Goal: Navigation & Orientation: Find specific page/section

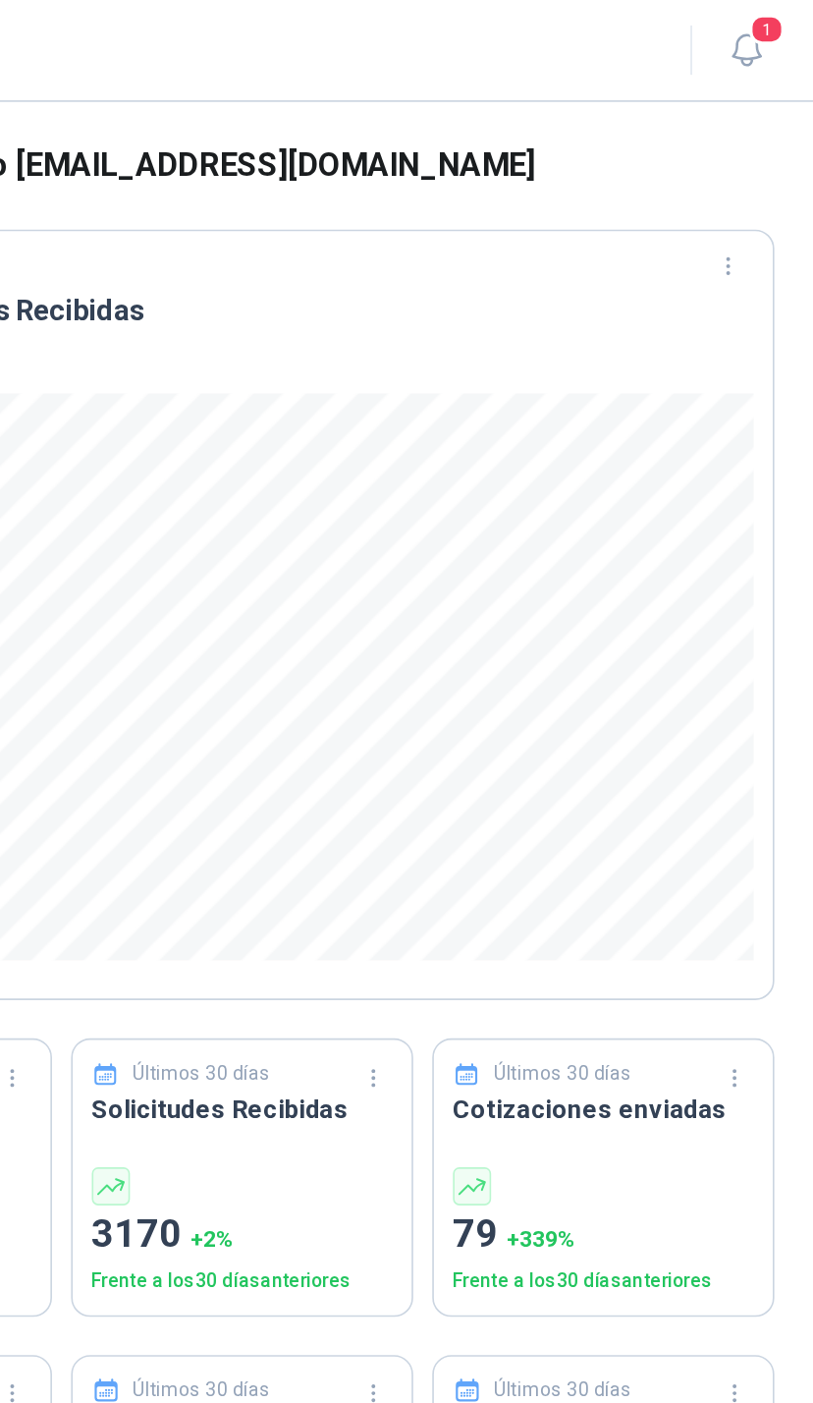
click at [760, 30] on icon "button" at bounding box center [772, 31] width 25 height 25
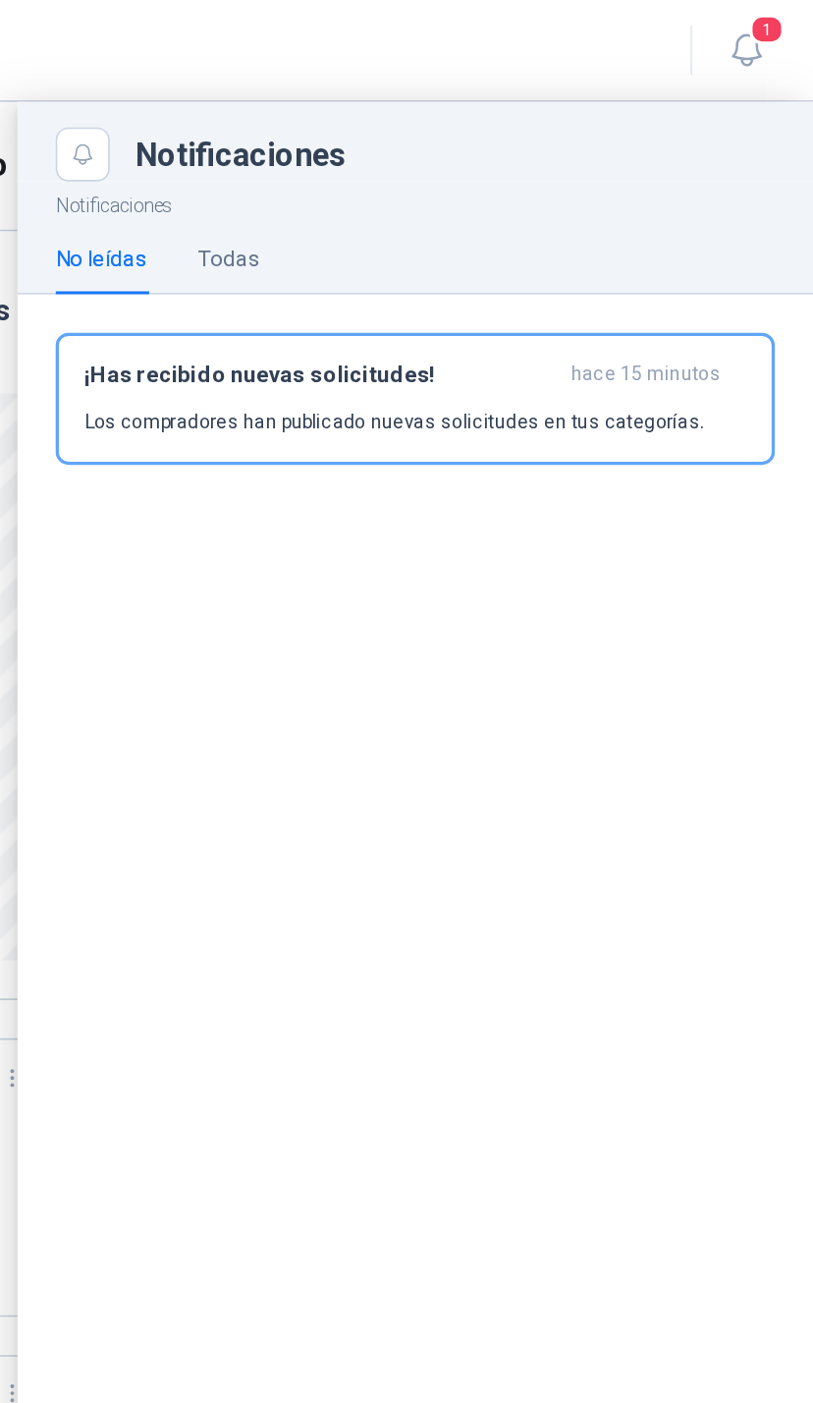
click at [664, 224] on span "hace 15 minutos" at bounding box center [710, 231] width 92 height 17
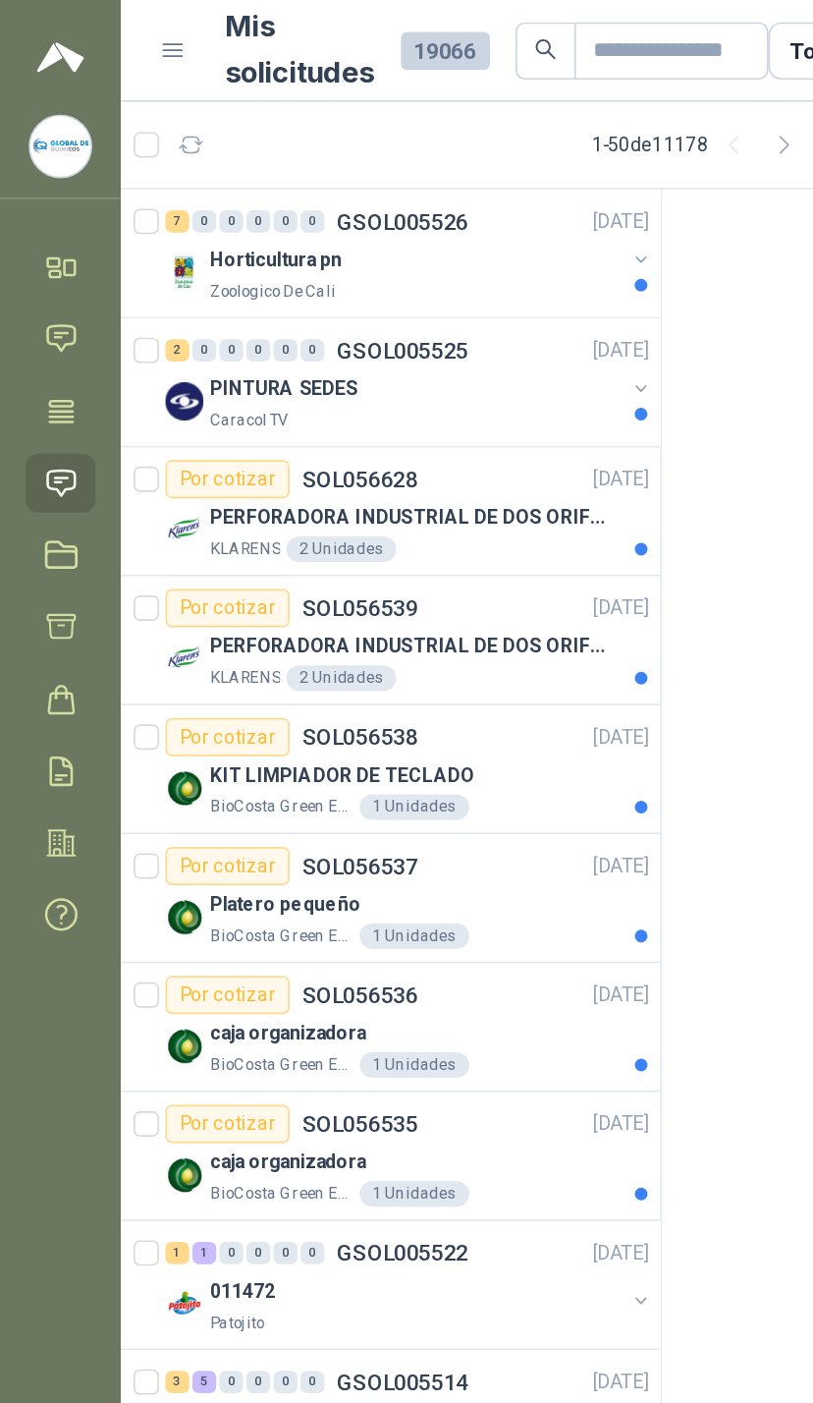
click at [389, 164] on button "button" at bounding box center [396, 160] width 16 height 16
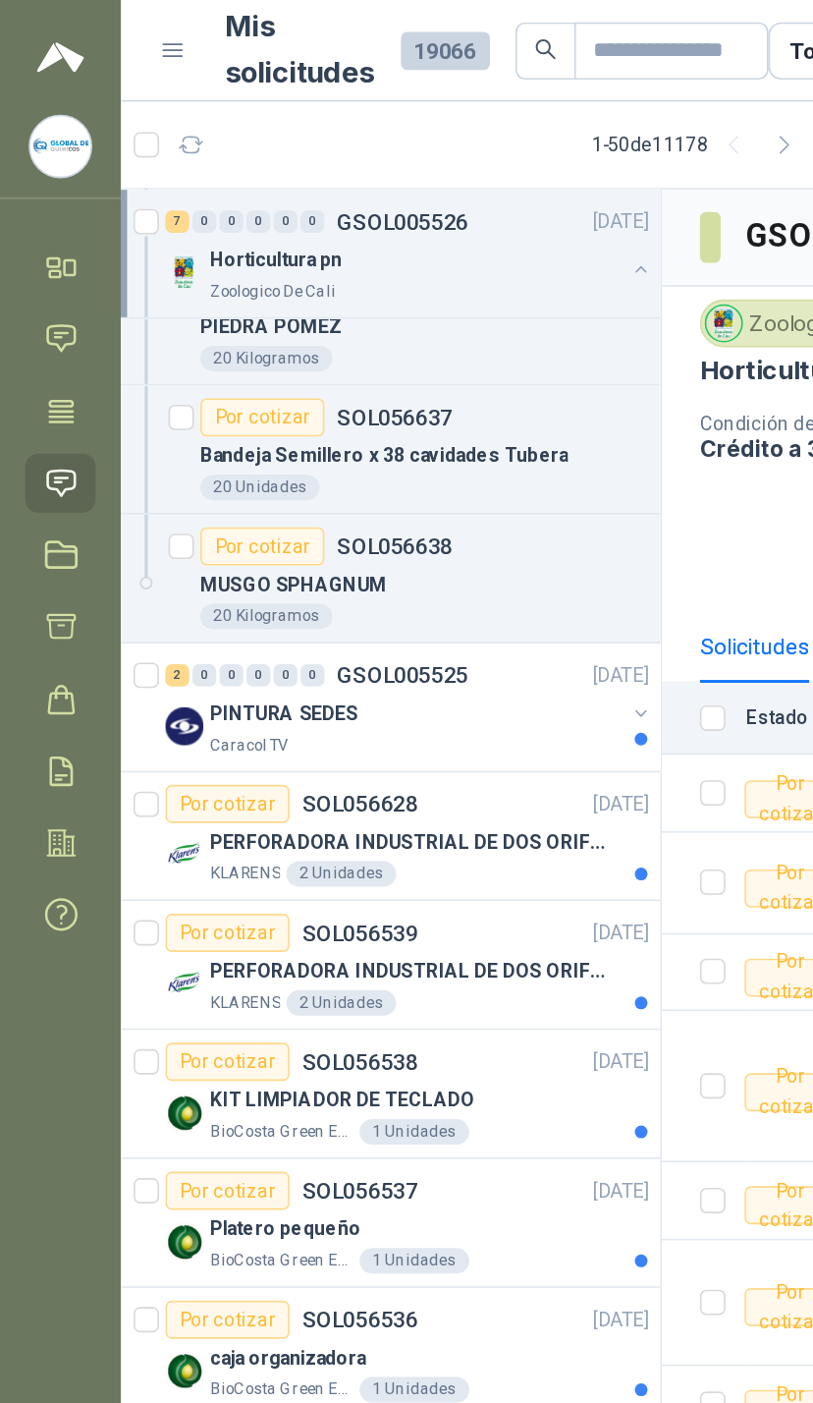
scroll to position [395, 0]
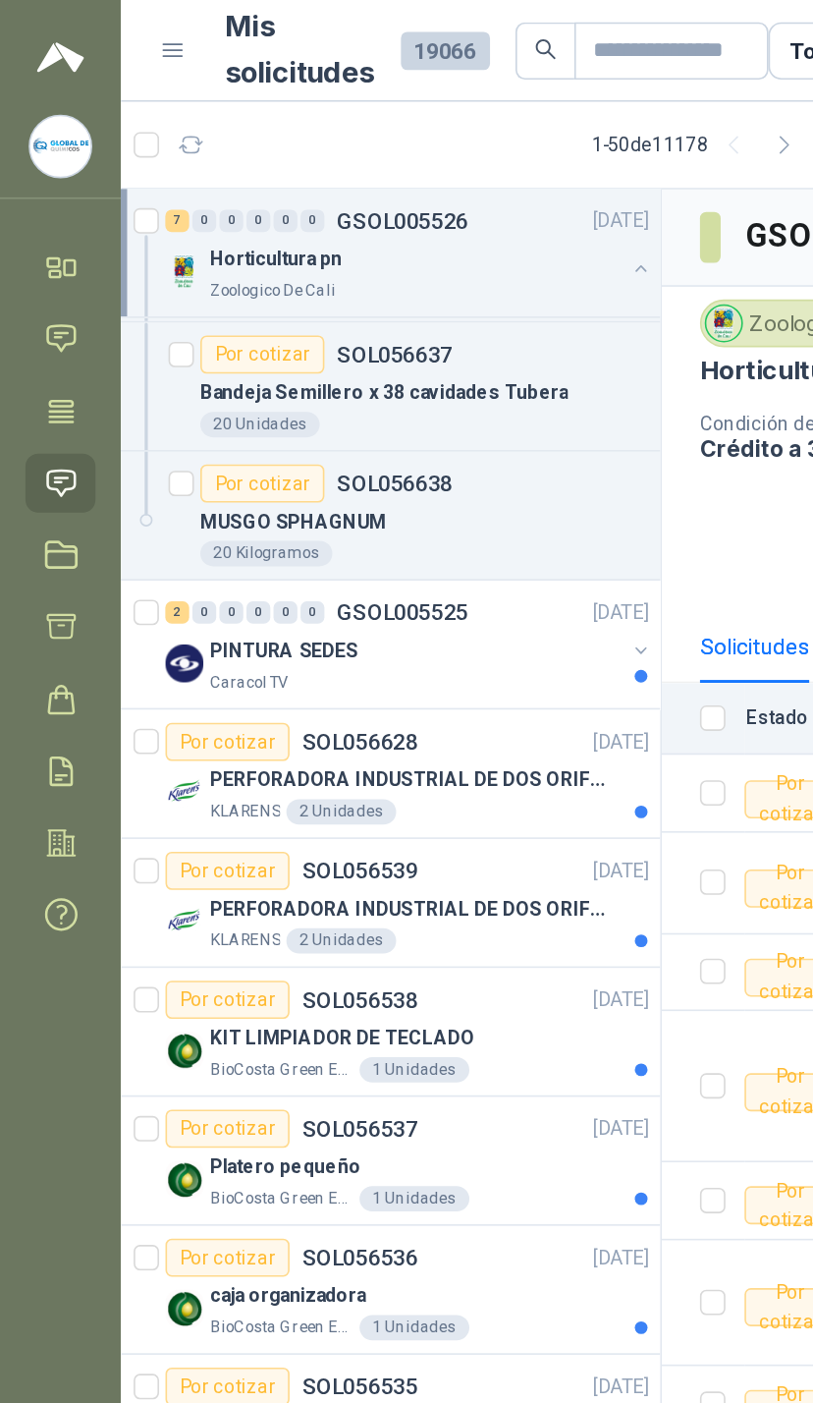
click at [389, 404] on button "button" at bounding box center [396, 402] width 16 height 16
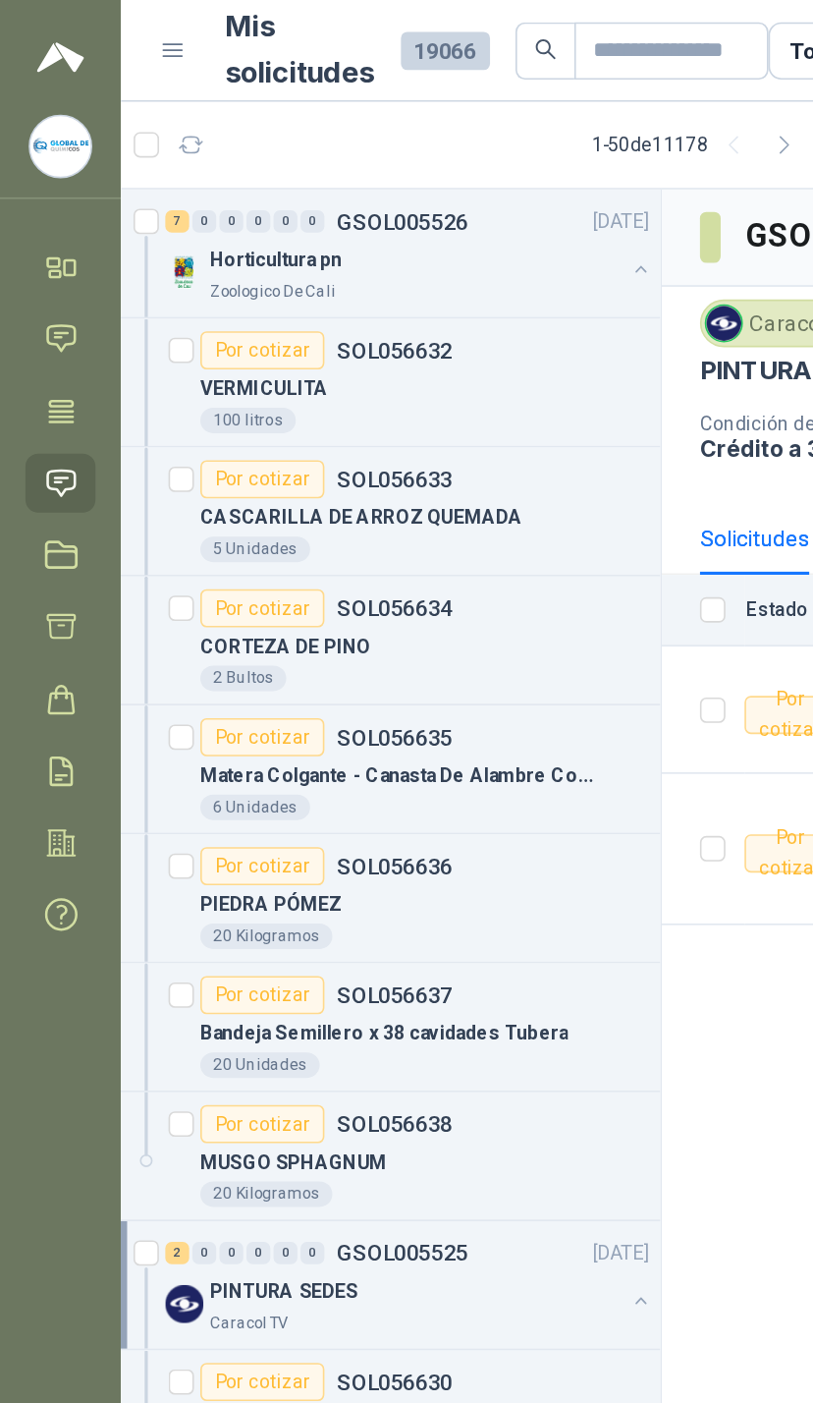
click at [46, 154] on icon at bounding box center [38, 164] width 21 height 21
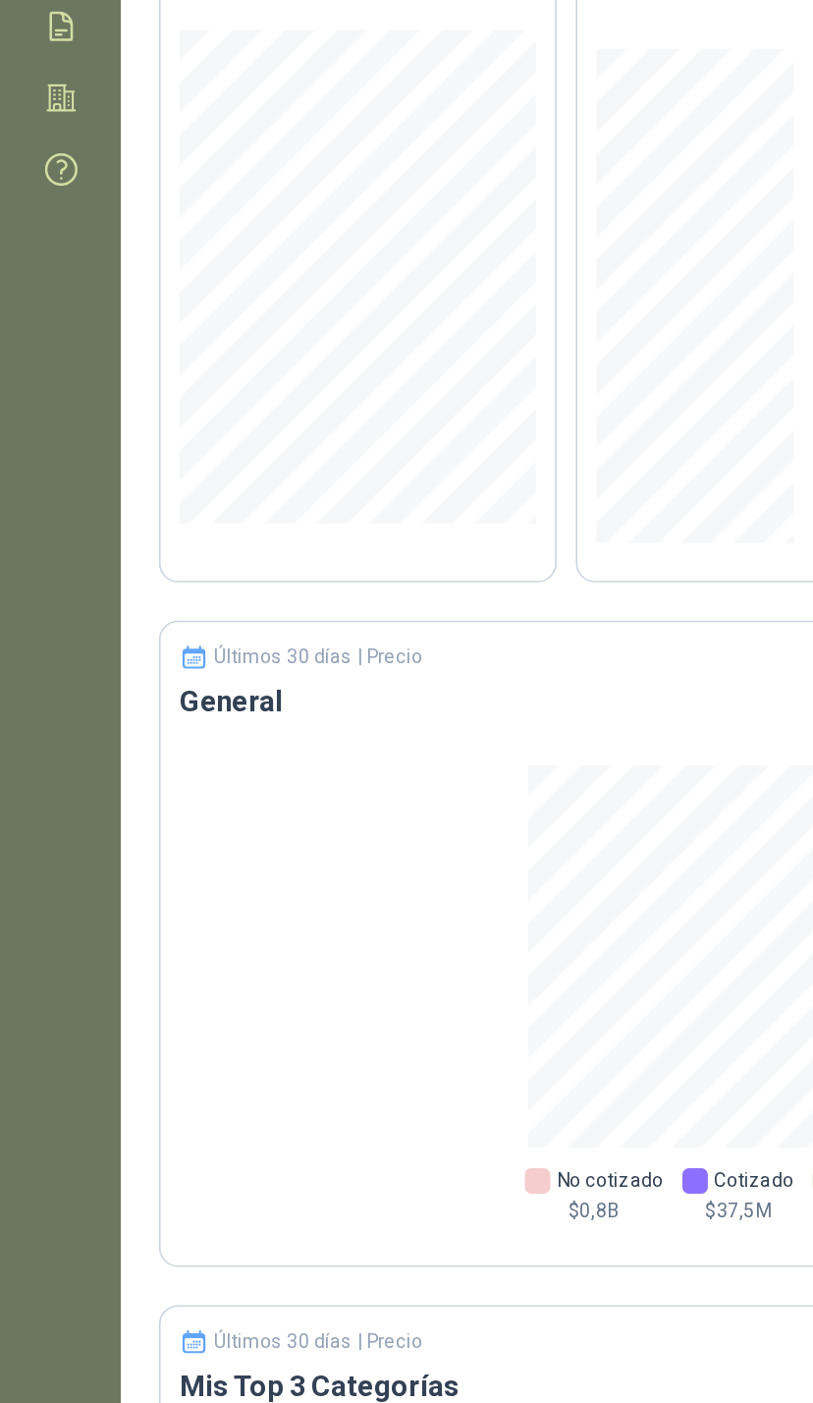
scroll to position [229, 0]
